Goal: Information Seeking & Learning: Find specific fact

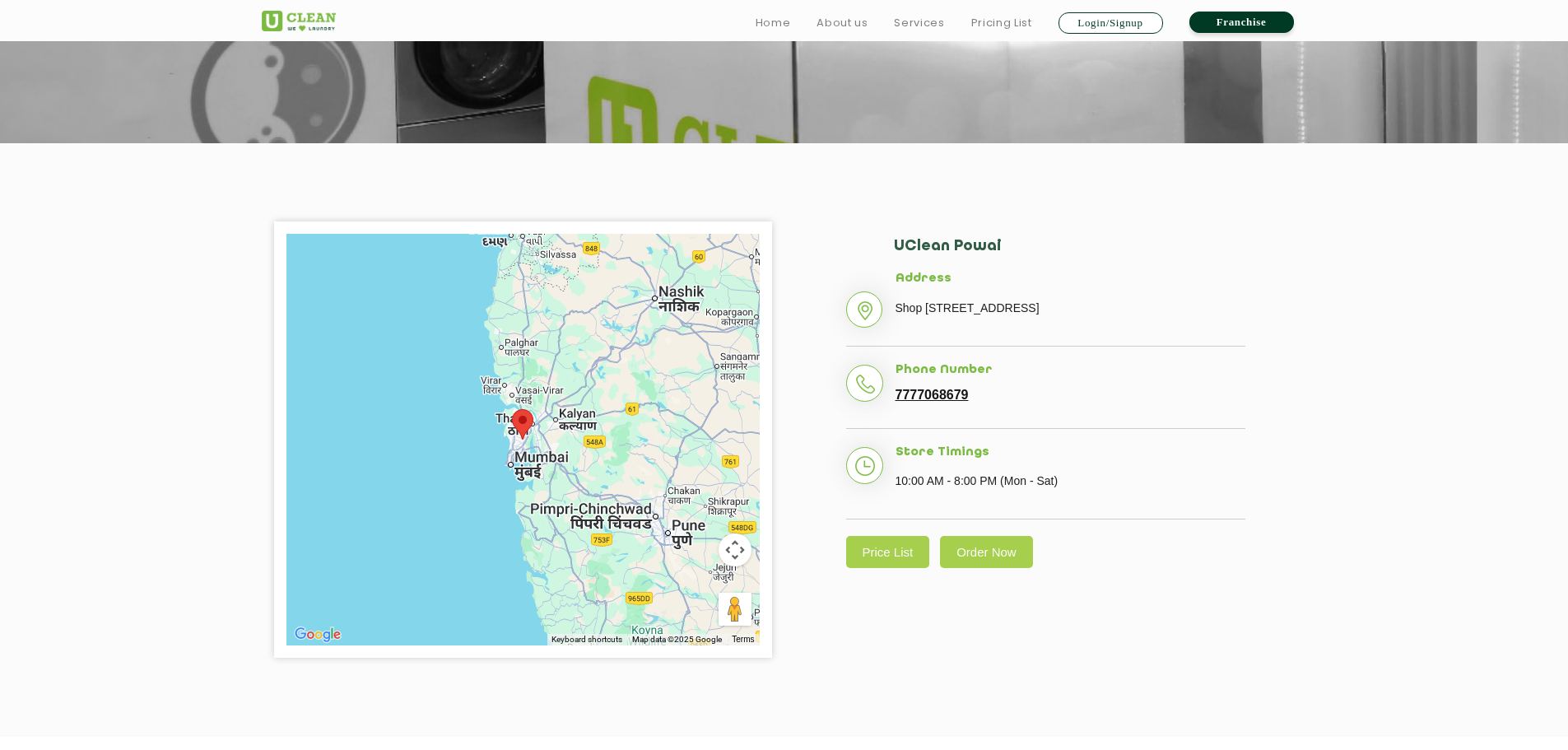
scroll to position [247, 0]
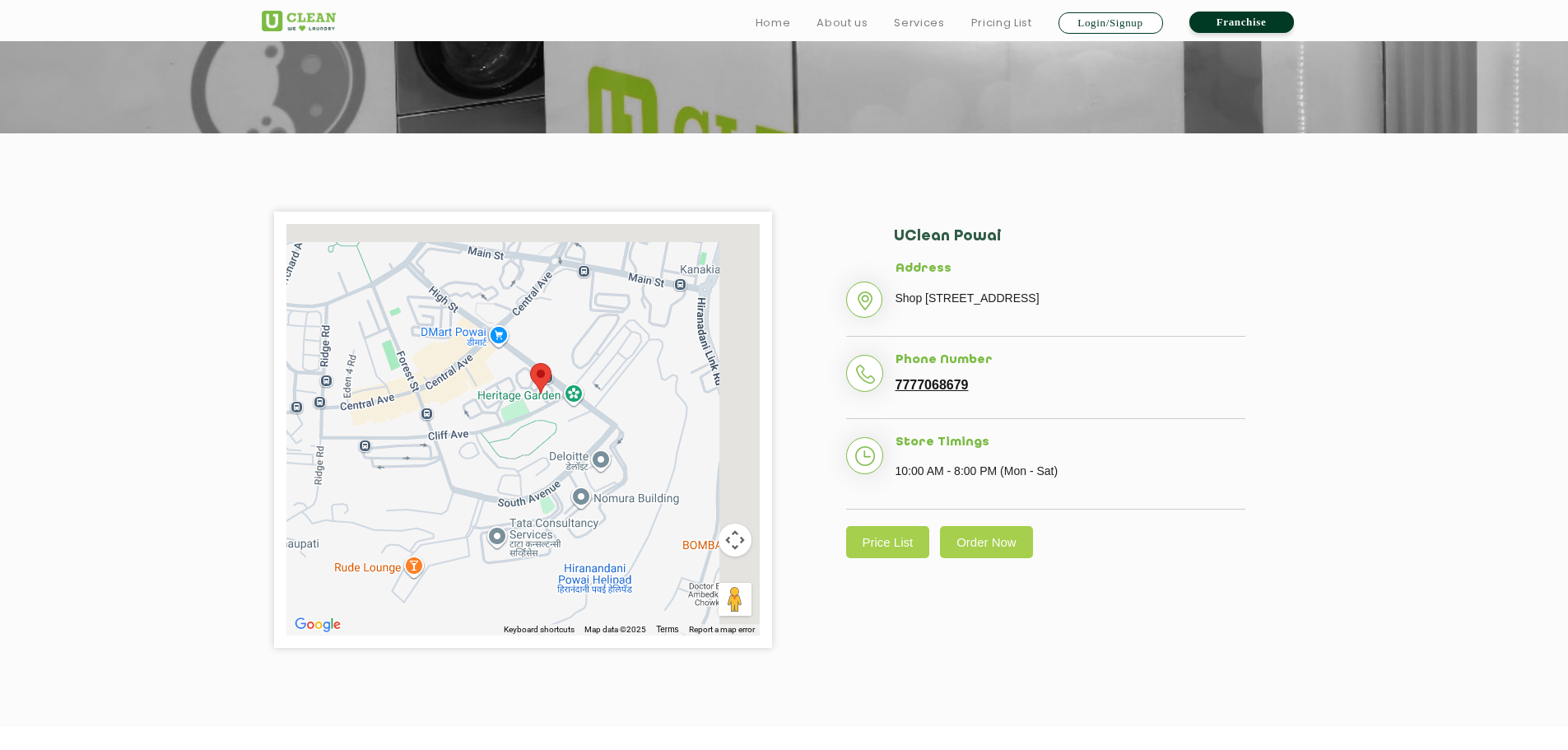
drag, startPoint x: 455, startPoint y: 348, endPoint x: 394, endPoint y: 523, distance: 185.3
click at [394, 523] on div "To navigate, press the arrow keys." at bounding box center [522, 430] width 473 height 412
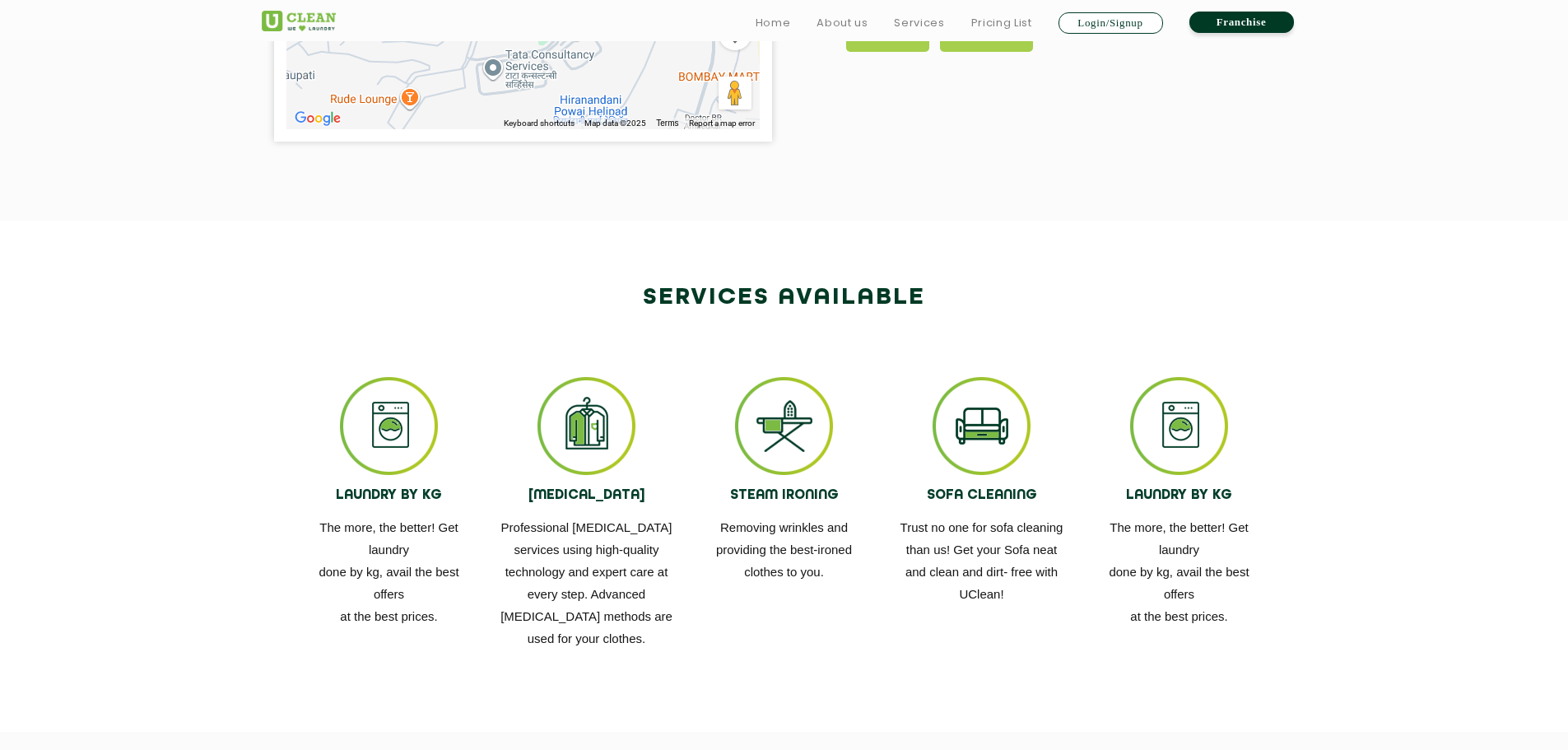
scroll to position [658, 0]
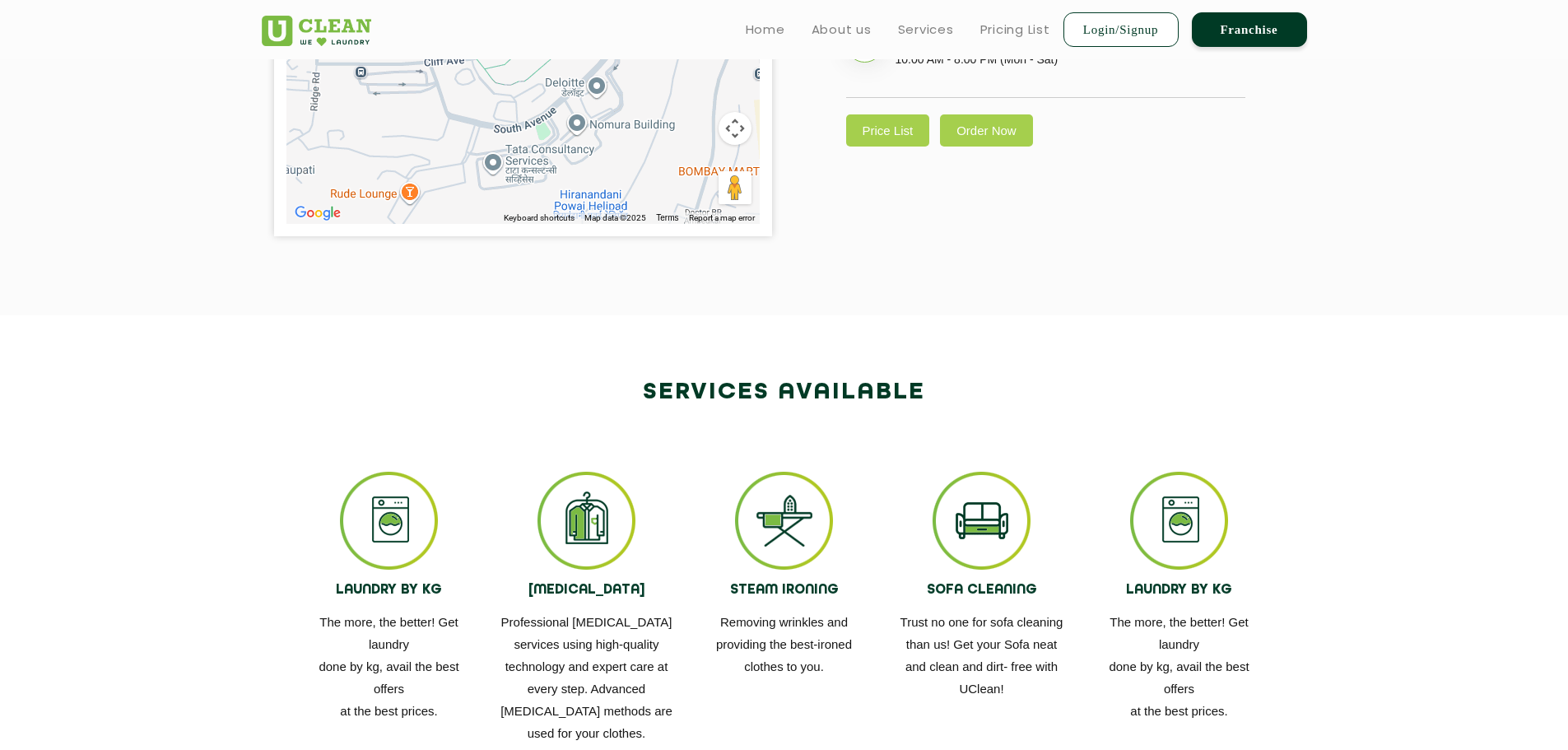
click at [885, 146] on link "Price List" at bounding box center [888, 130] width 84 height 32
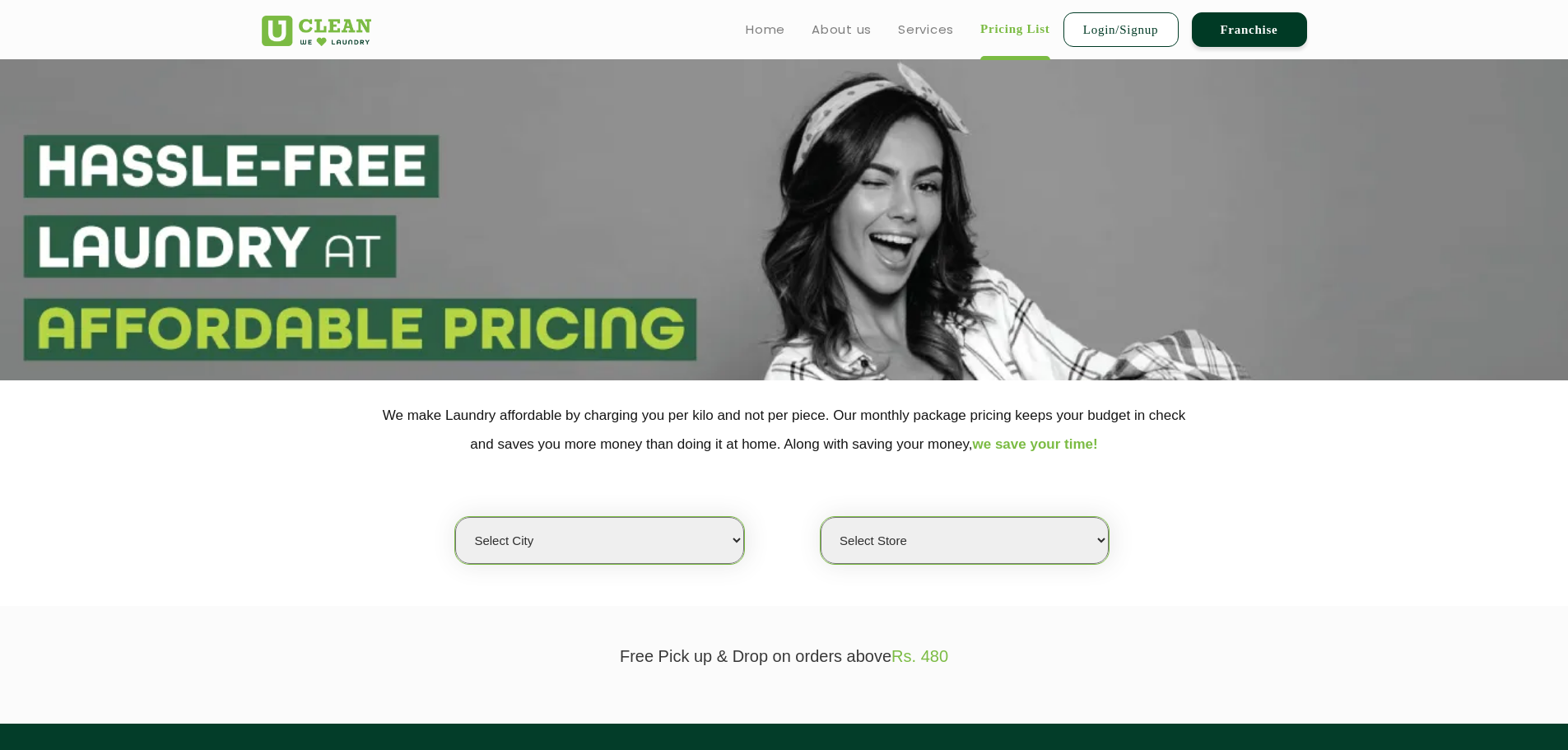
click at [626, 561] on select "Select city [GEOGRAPHIC_DATA] [GEOGRAPHIC_DATA] [GEOGRAPHIC_DATA] [GEOGRAPHIC_D…" at bounding box center [599, 540] width 288 height 47
select select "16"
click at [455, 517] on select "Select city [GEOGRAPHIC_DATA] [GEOGRAPHIC_DATA] [GEOGRAPHIC_DATA] [GEOGRAPHIC_D…" at bounding box center [599, 540] width 288 height 47
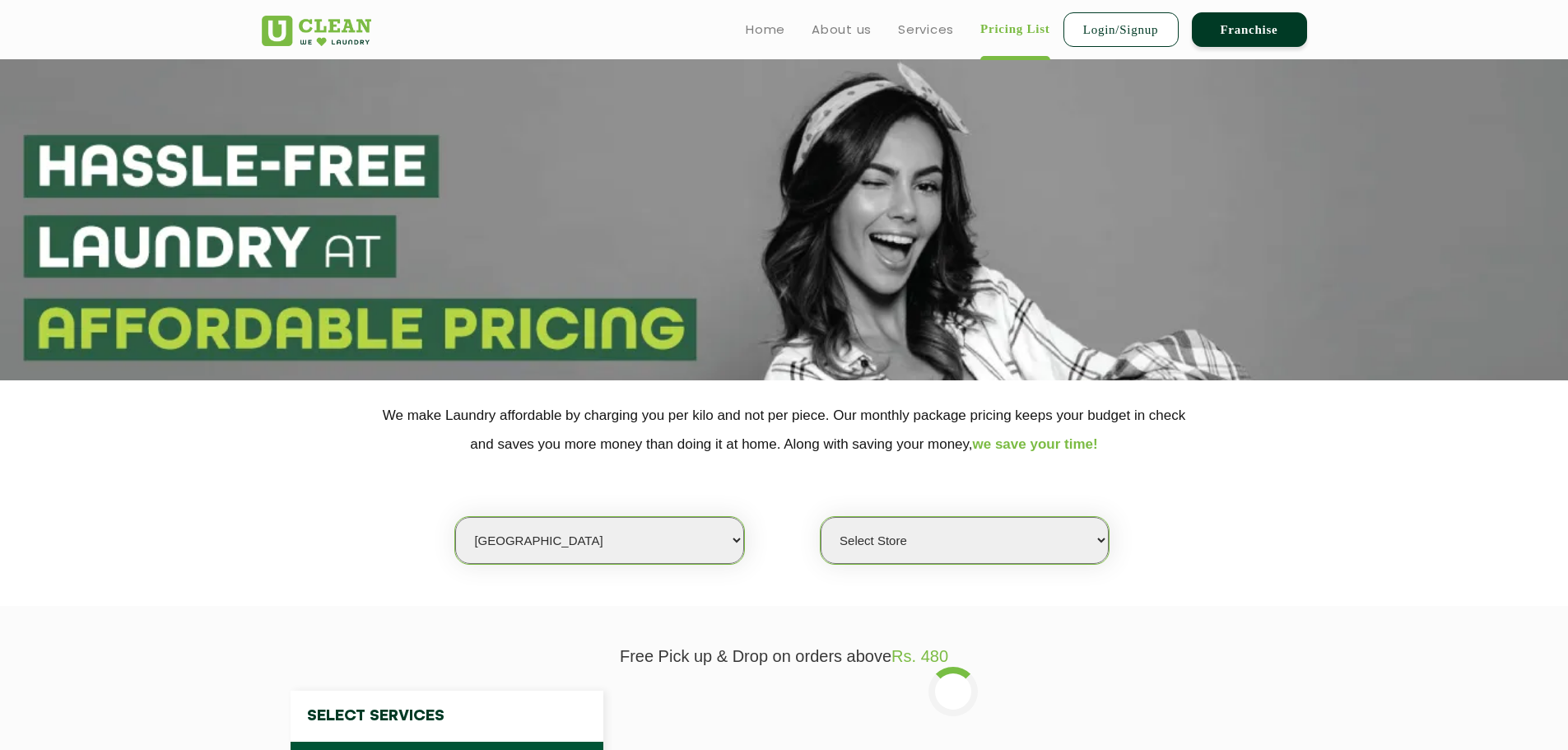
click at [881, 533] on select "Select Store UClean Powai UClean Deonar UClean LBS Marg UClean Chembur UClean W…" at bounding box center [964, 540] width 288 height 47
select select "47"
click at [821, 517] on select "Select Store UClean Powai UClean Deonar UClean LBS Marg UClean Chembur UClean W…" at bounding box center [964, 540] width 288 height 47
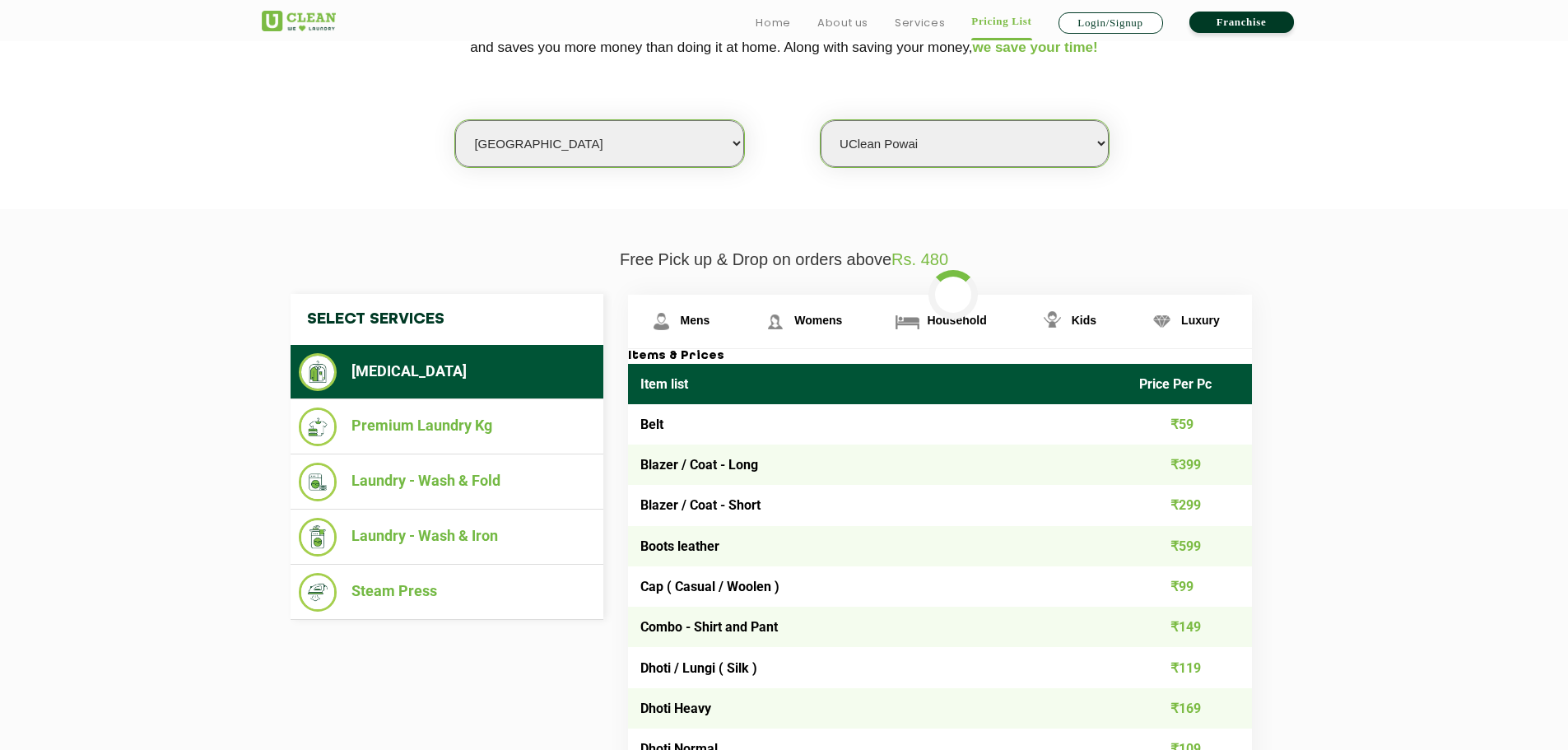
scroll to position [412, 0]
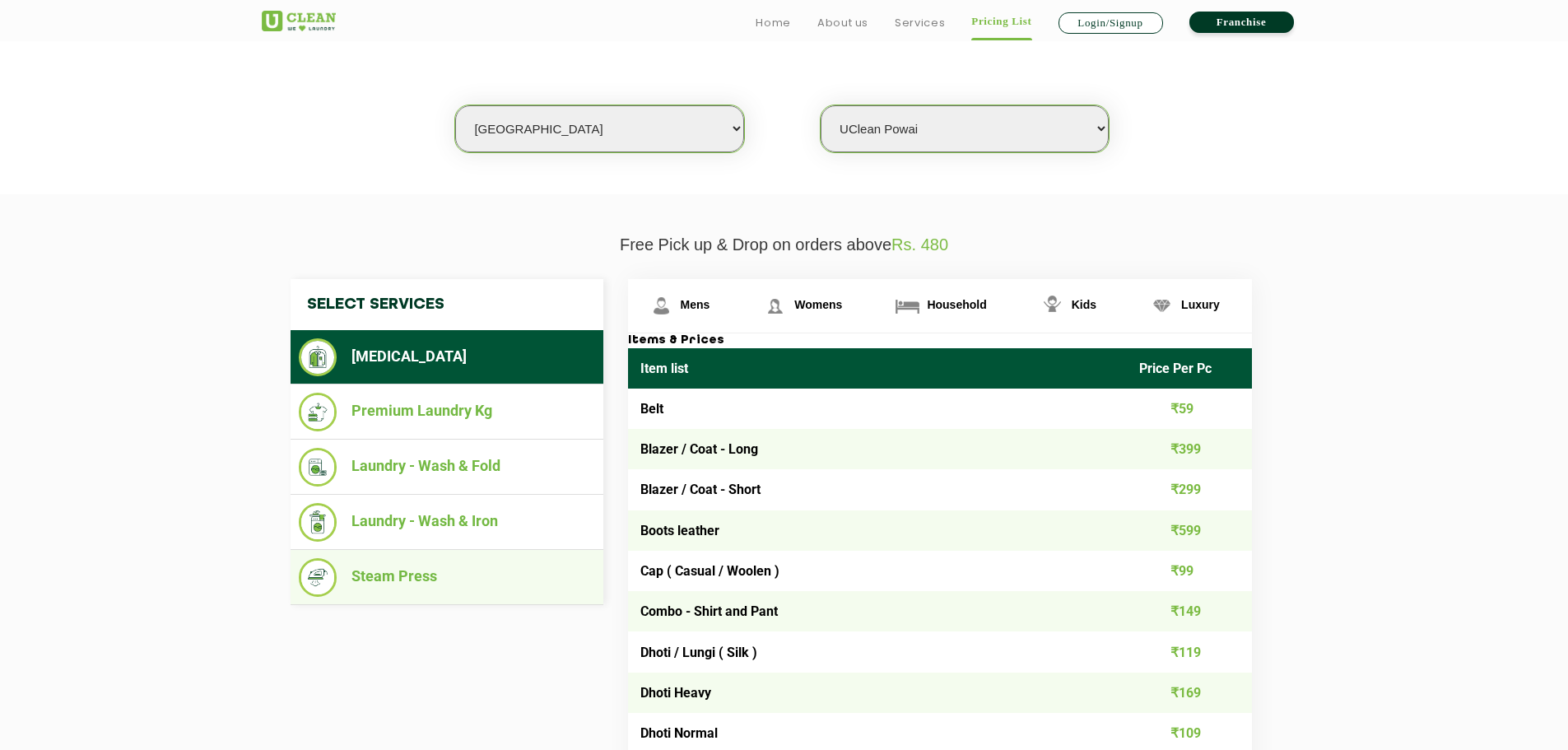
click at [427, 580] on li "Steam Press" at bounding box center [447, 577] width 296 height 39
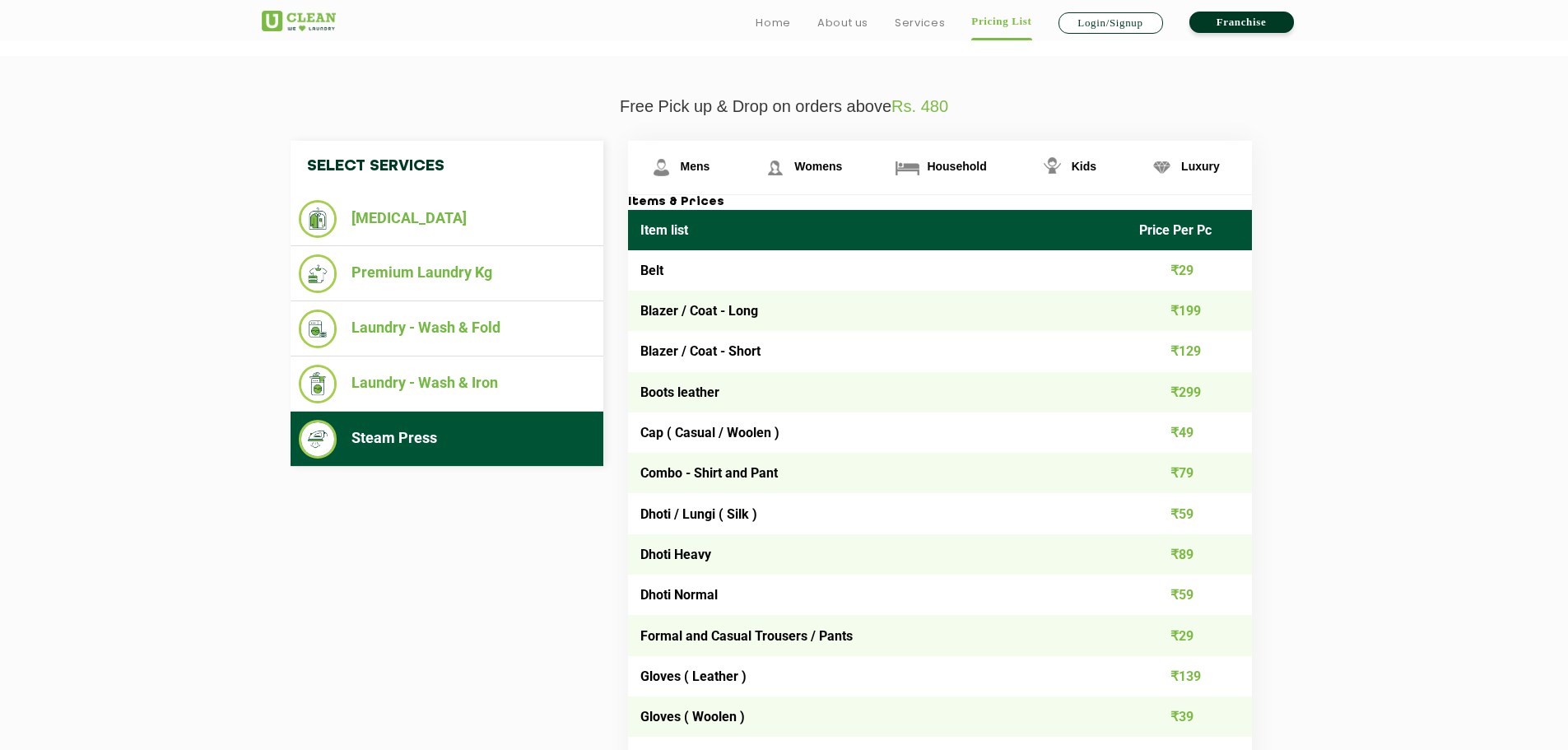
scroll to position [576, 0]
